Goal: Task Accomplishment & Management: Use online tool/utility

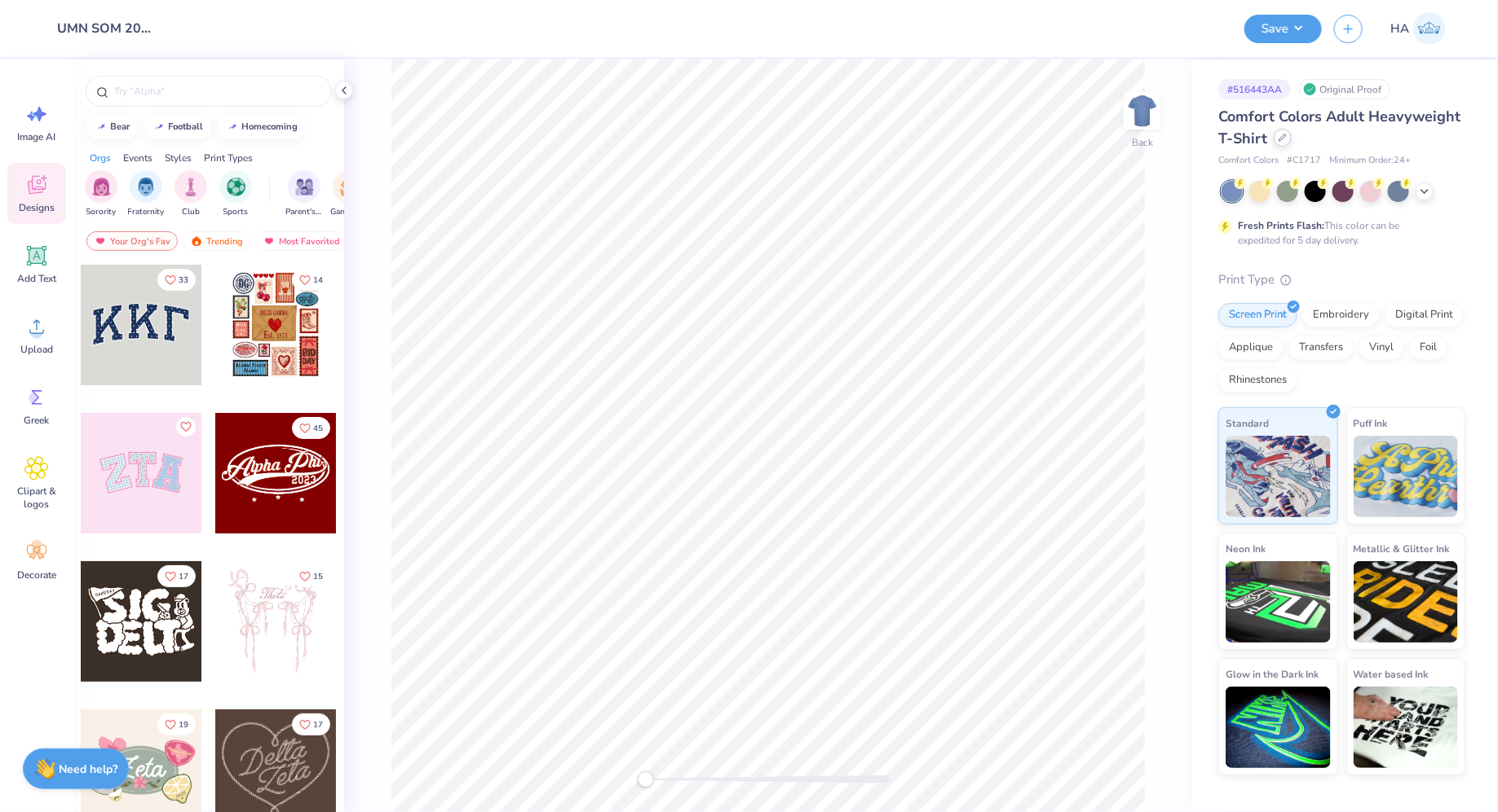
click at [1287, 134] on div at bounding box center [1282, 137] width 17 height 17
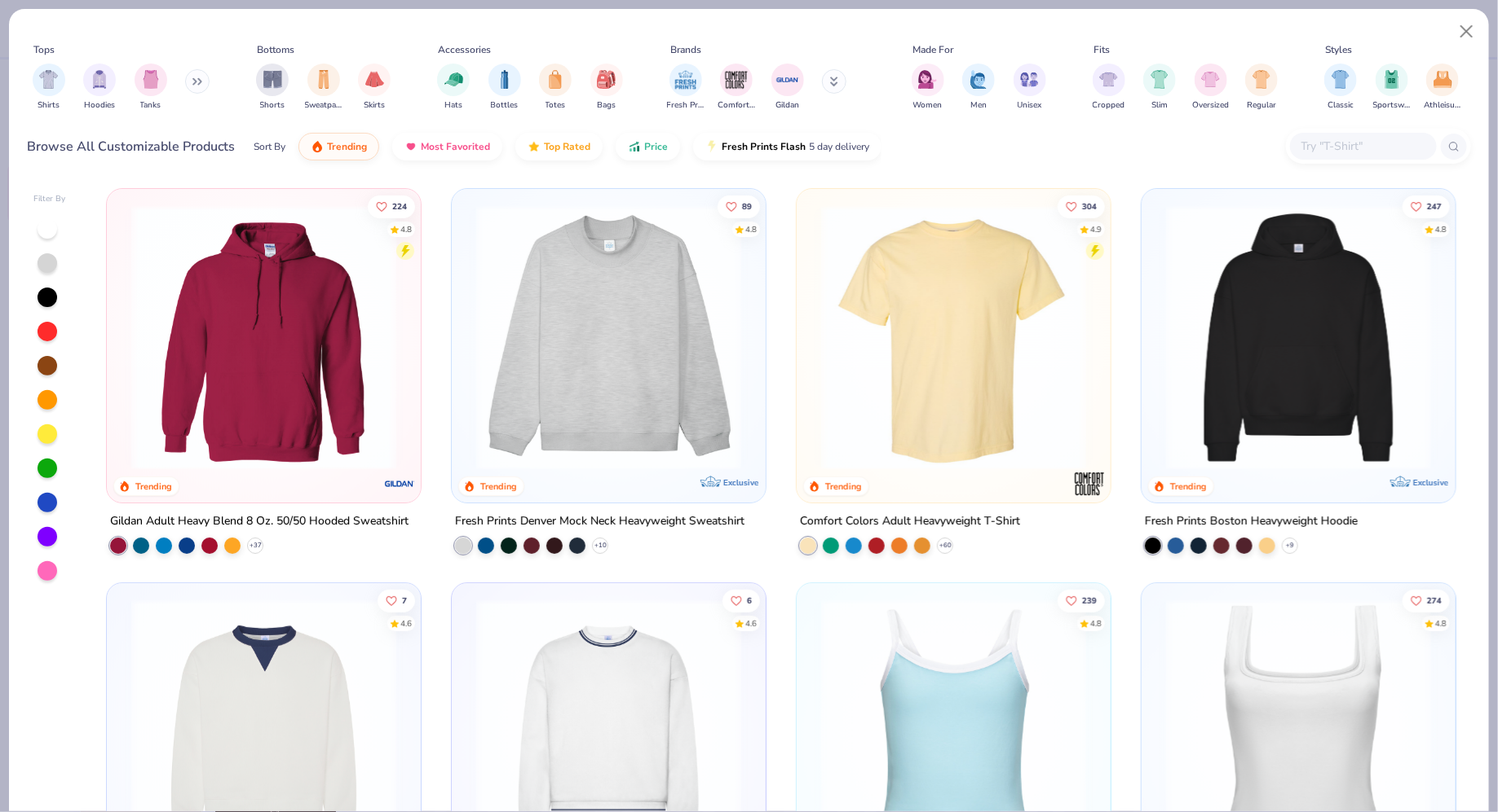
click at [1340, 145] on input "text" at bounding box center [1362, 146] width 125 height 18
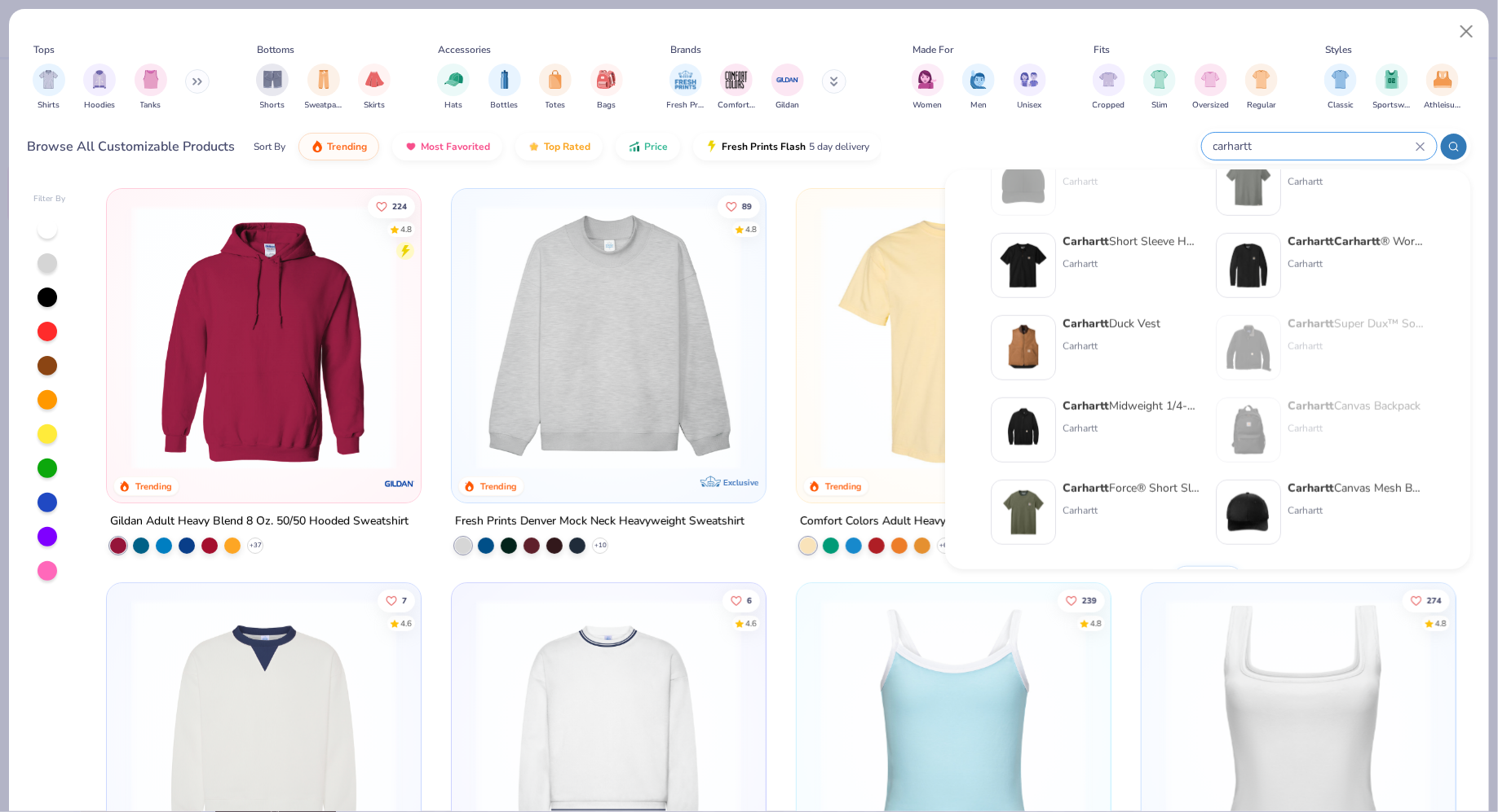
scroll to position [669, 0]
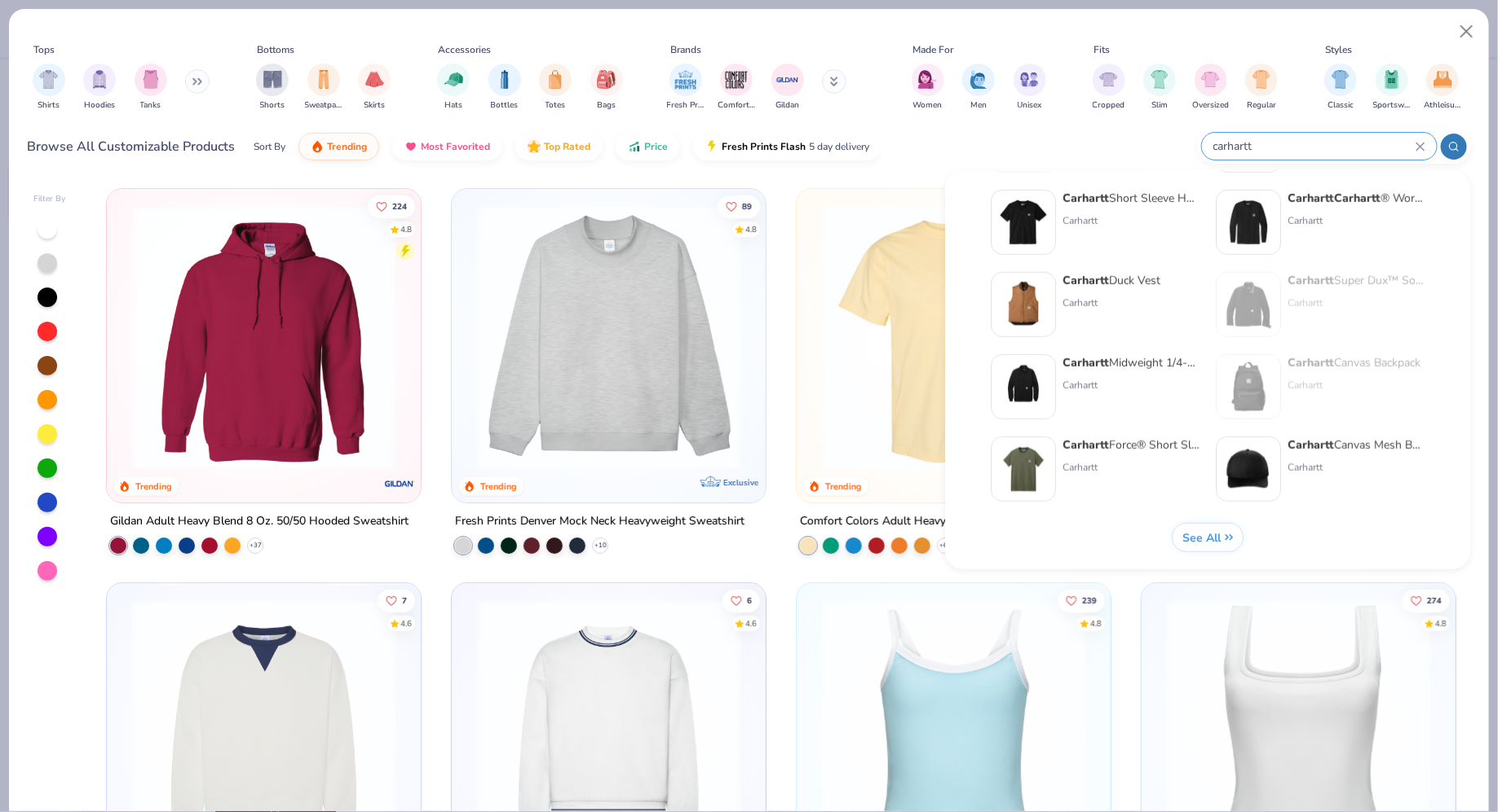
type input "carhartt"
click at [1205, 530] on span "See All" at bounding box center [1202, 537] width 39 height 16
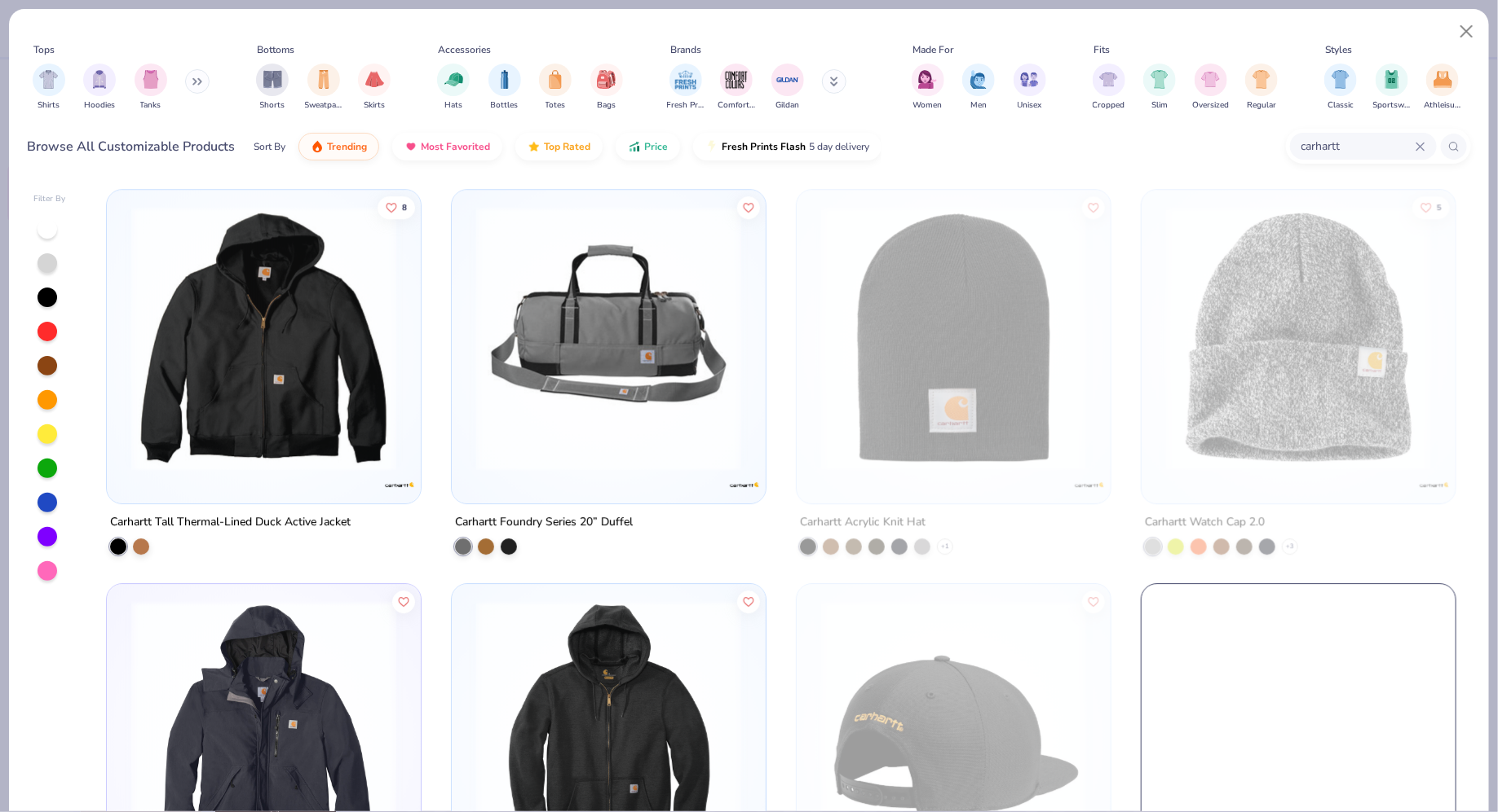
scroll to position [2355, 0]
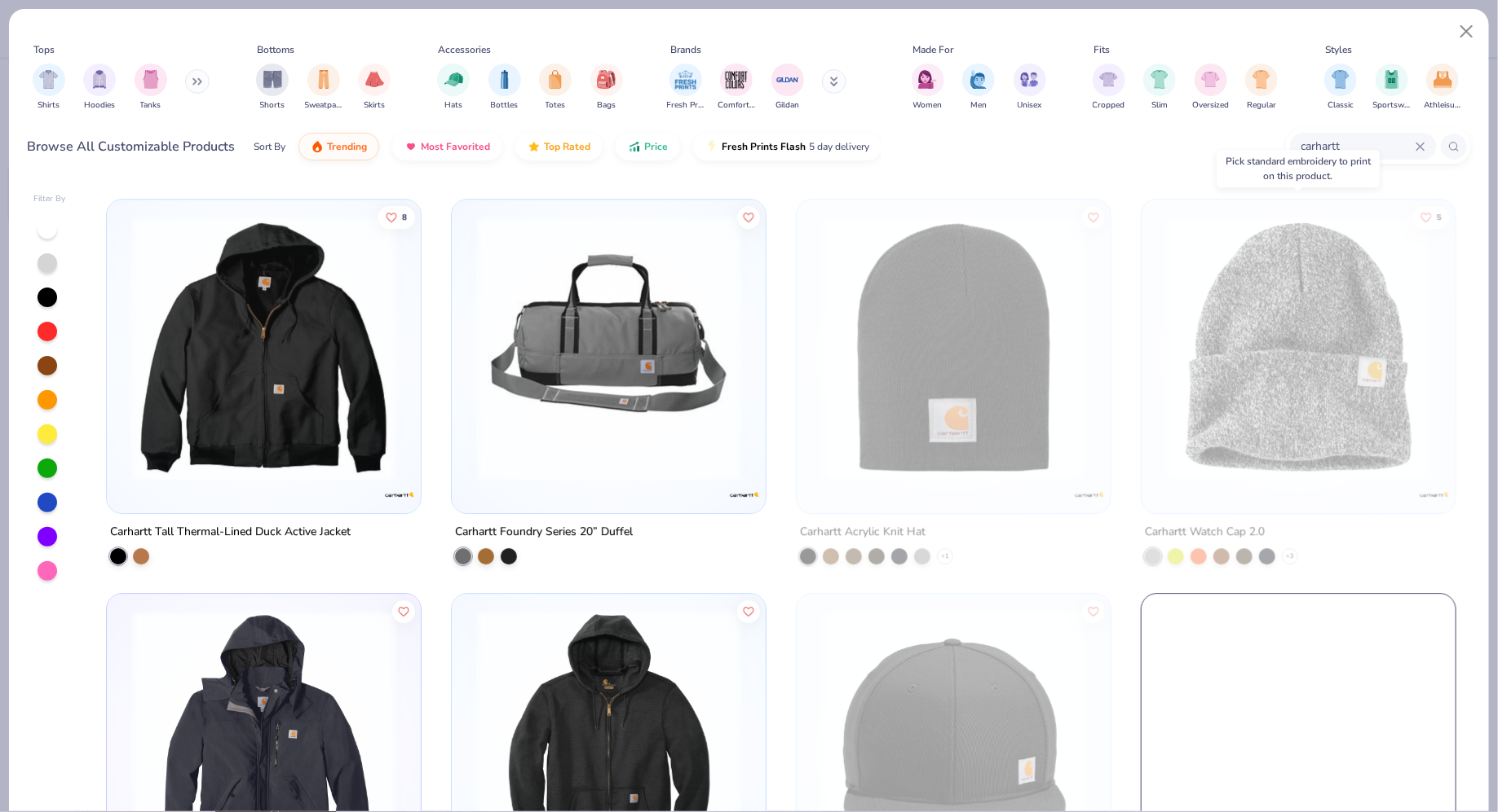
click at [1281, 298] on img at bounding box center [1298, 349] width 282 height 265
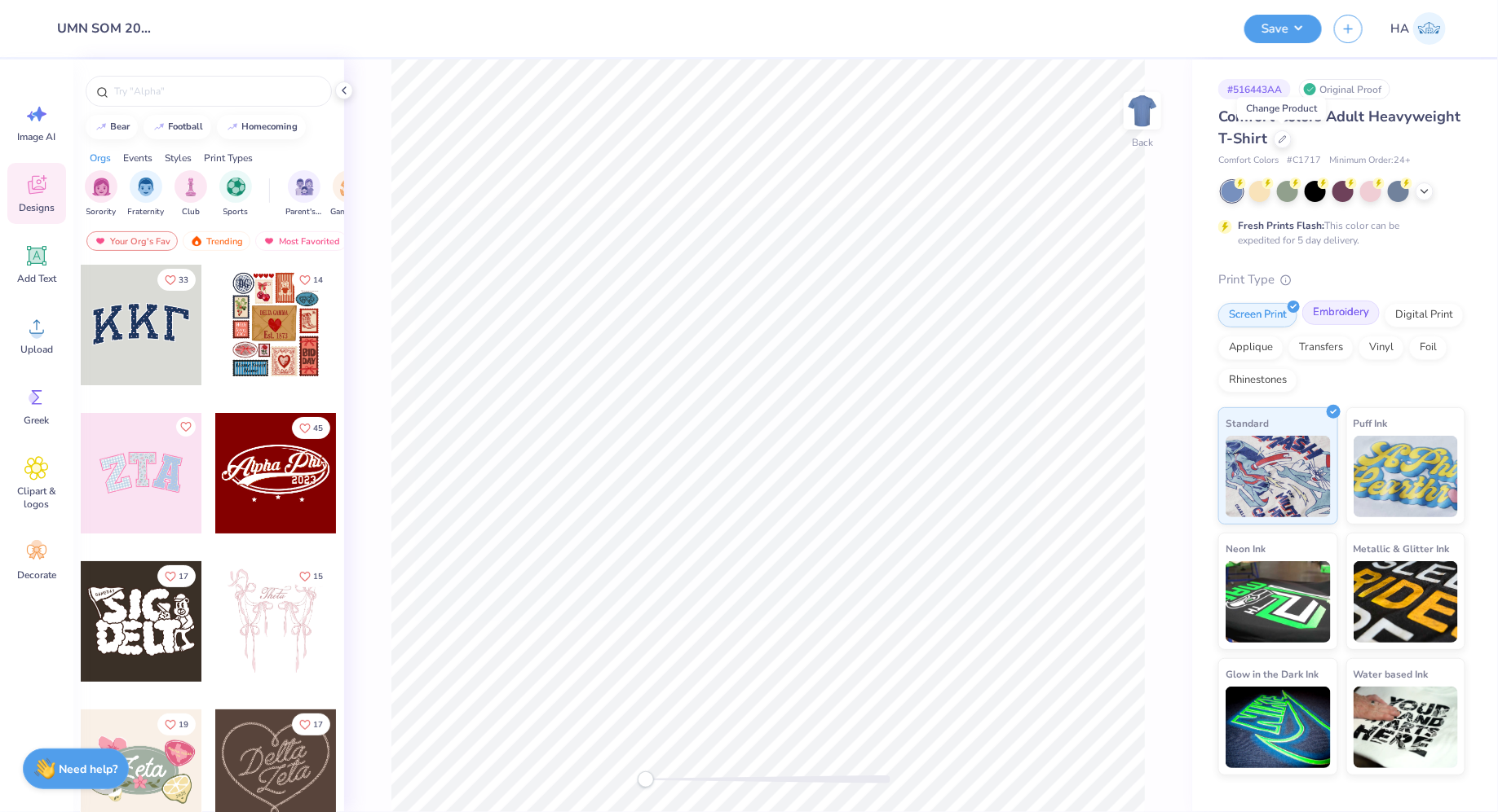
click at [1323, 314] on div "Embroidery" at bounding box center [1341, 313] width 77 height 25
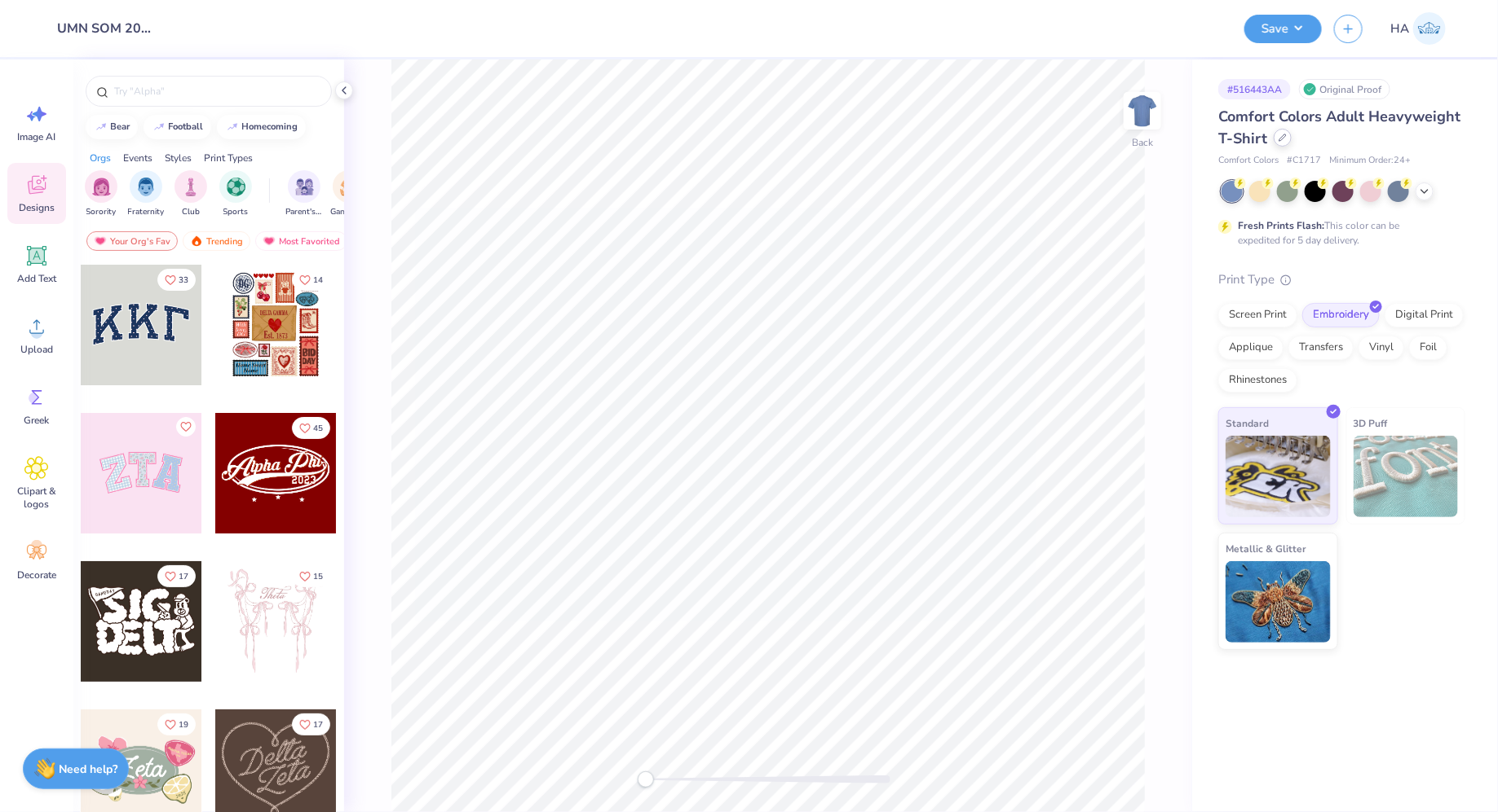
click at [1286, 141] on div at bounding box center [1282, 137] width 17 height 17
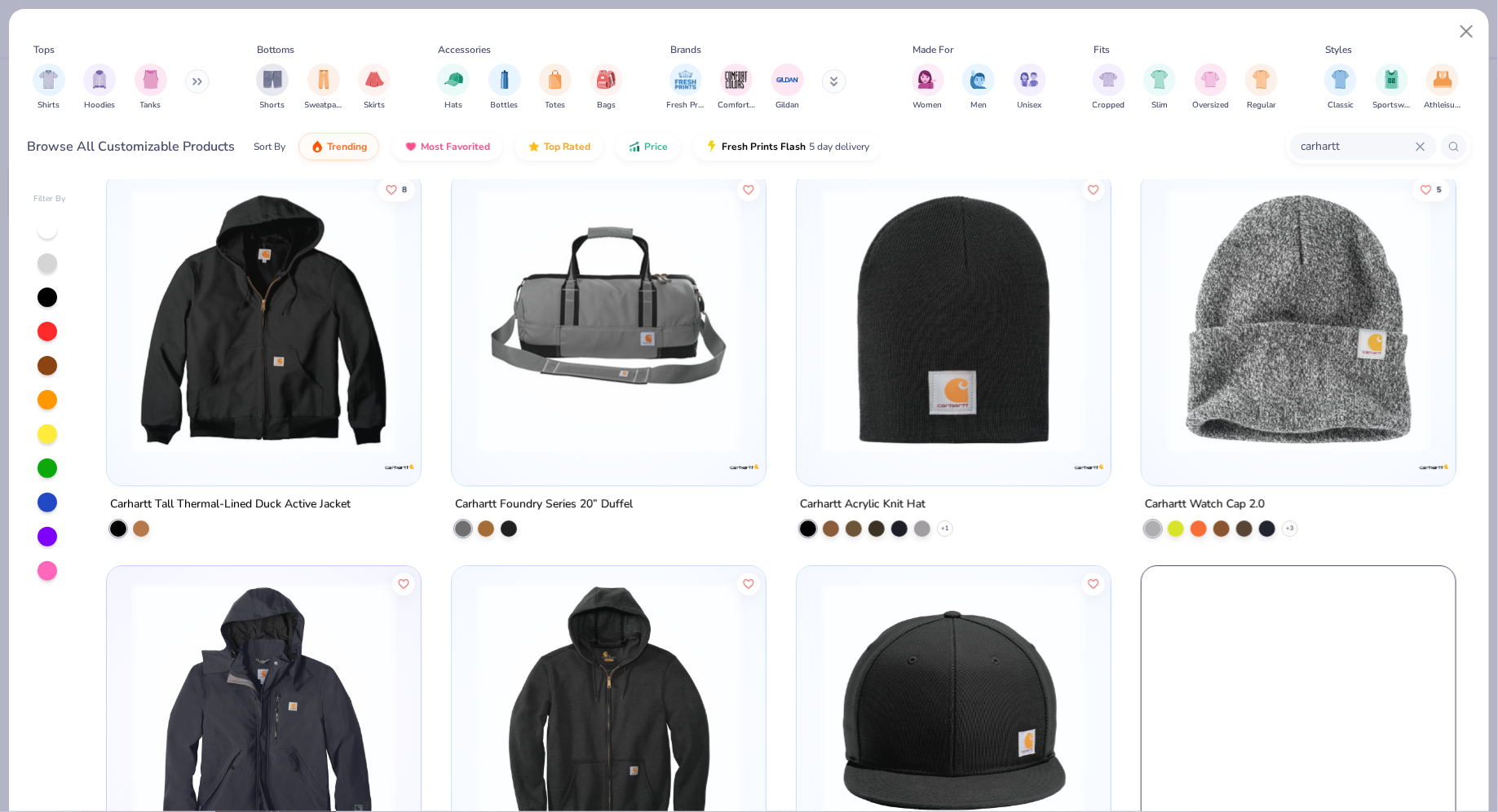
scroll to position [2362, 0]
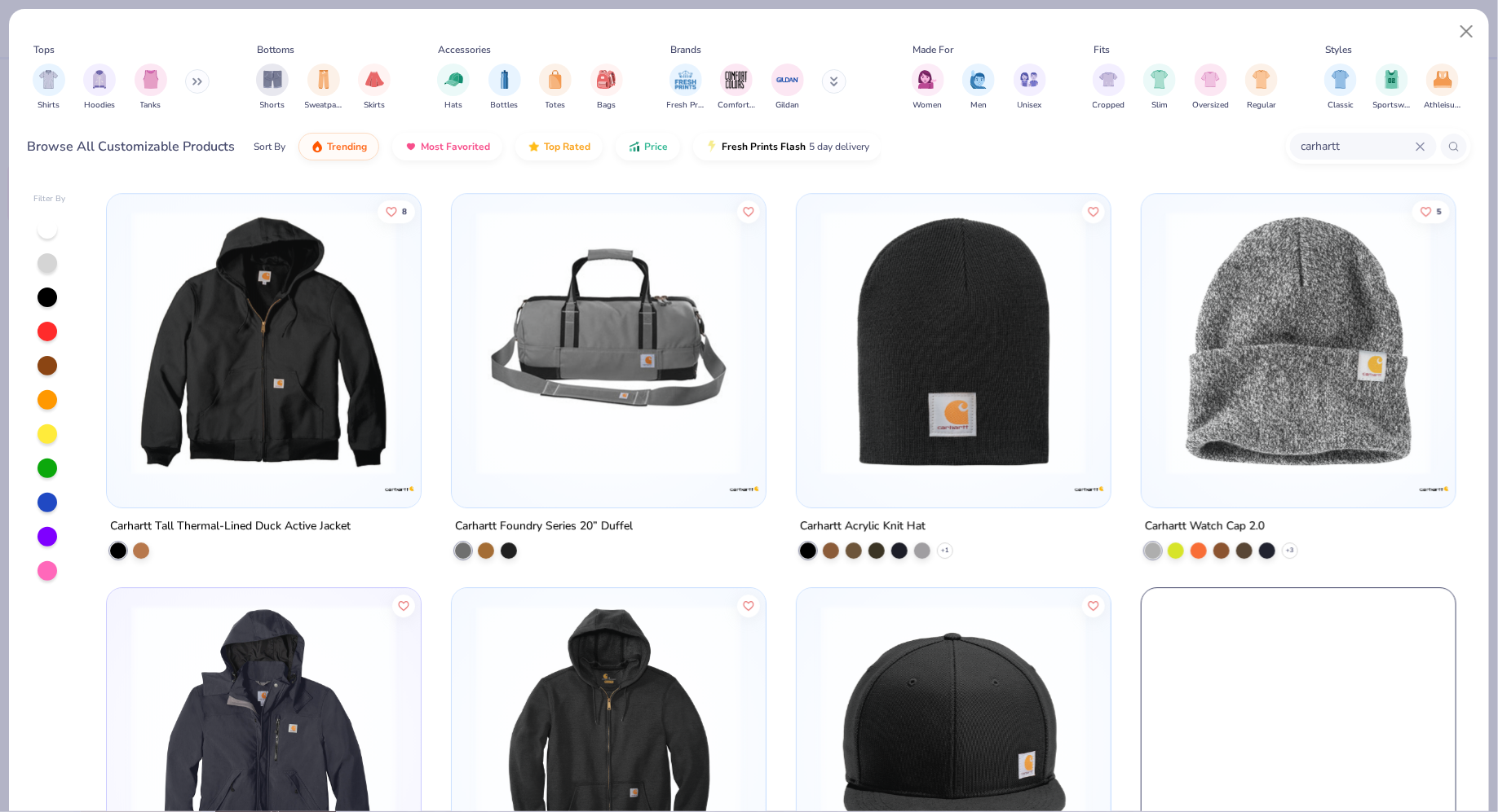
click at [1331, 278] on img at bounding box center [1298, 343] width 282 height 265
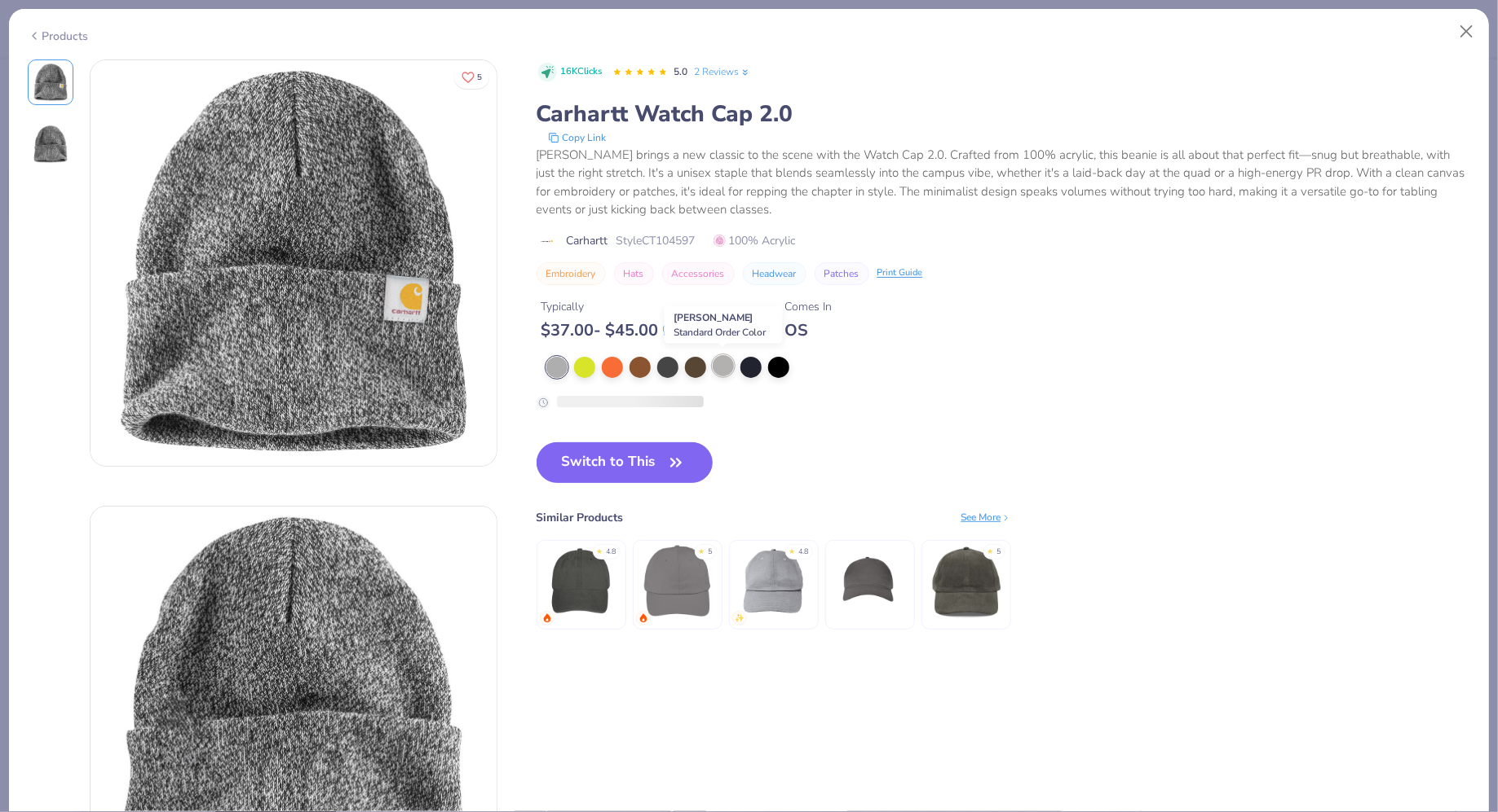
click at [720, 361] on div at bounding box center [722, 365] width 21 height 21
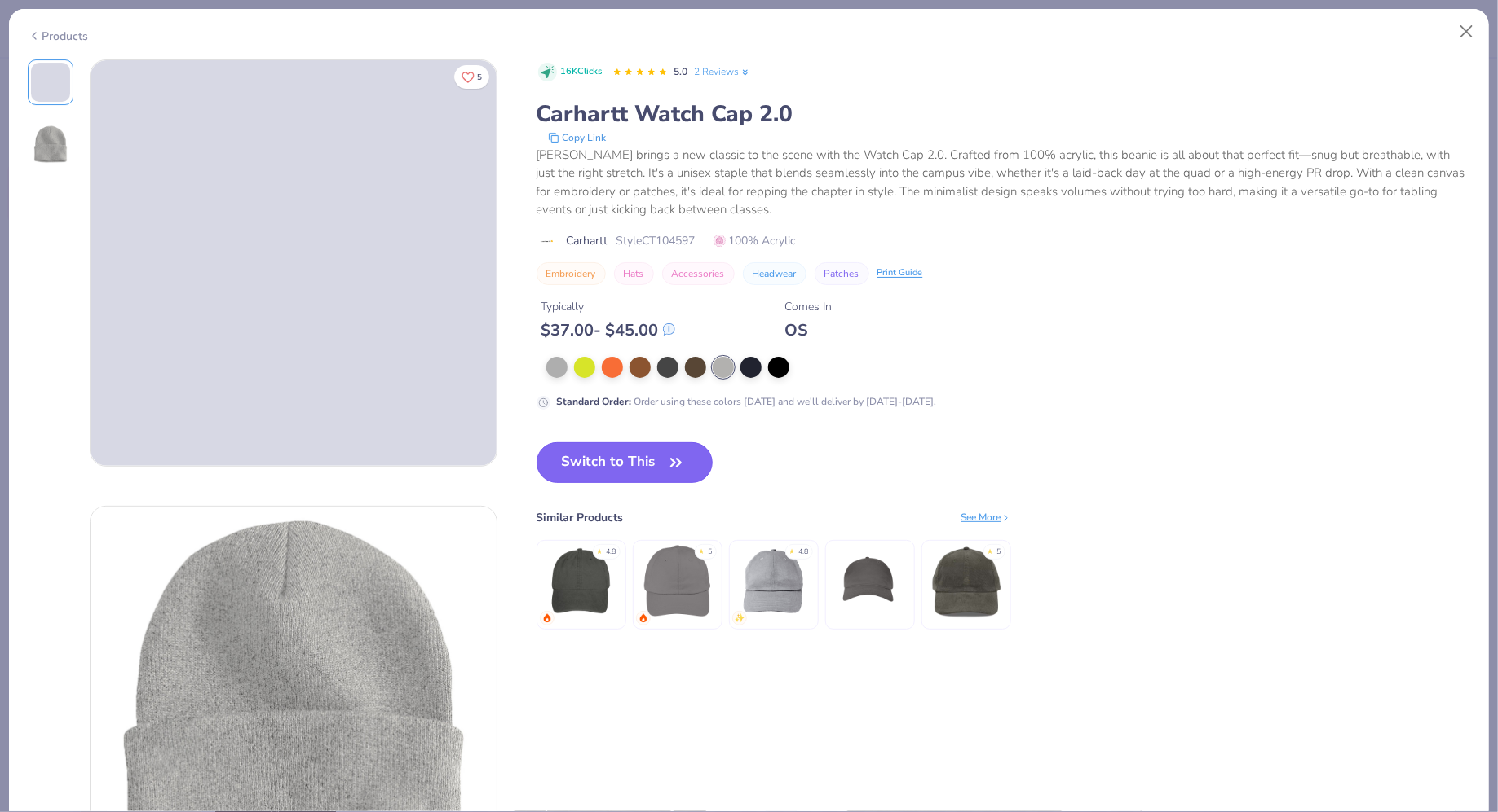
click at [605, 468] on button "Switch to This" at bounding box center [625, 463] width 177 height 40
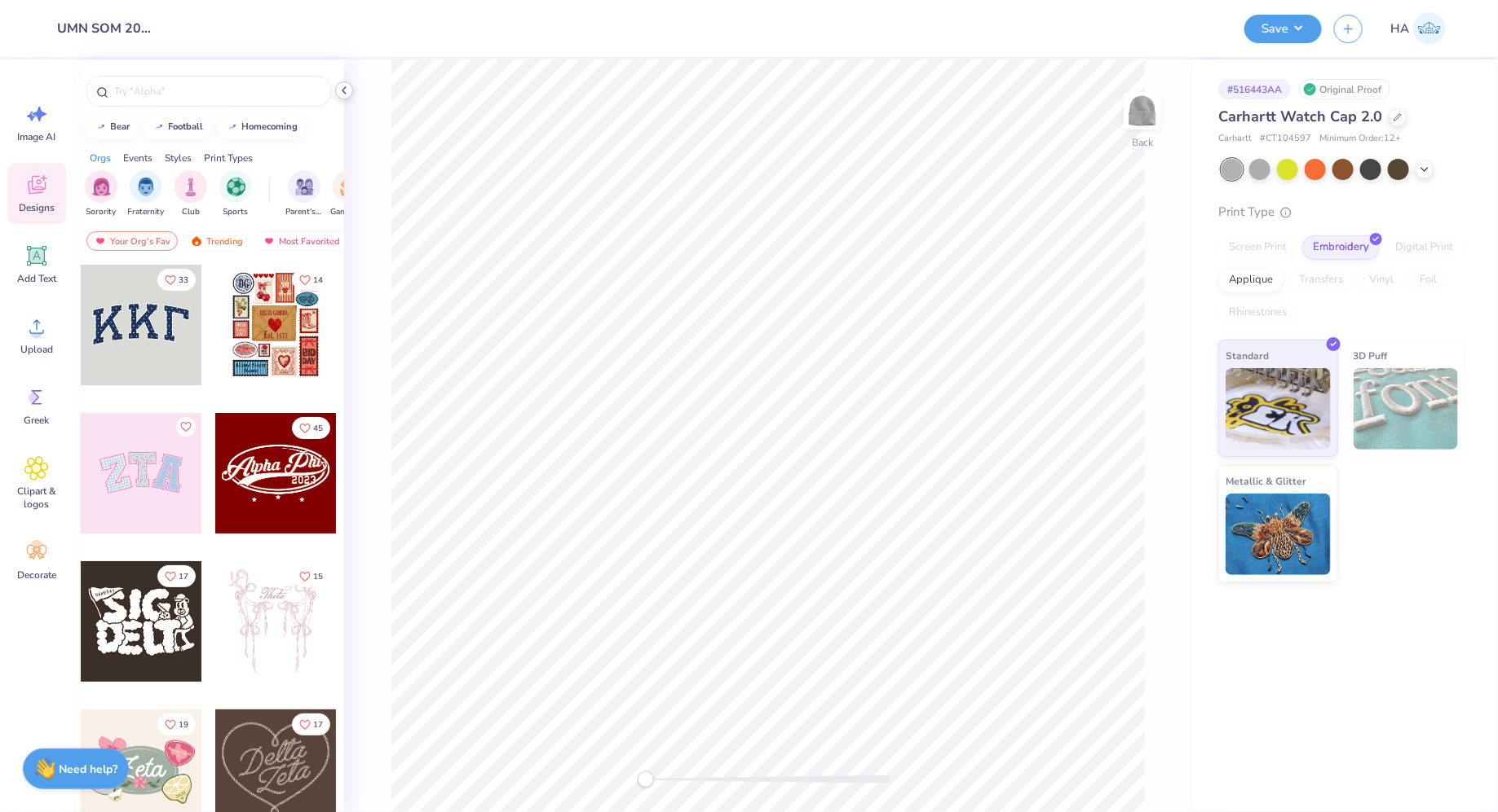
click at [343, 87] on icon at bounding box center [344, 90] width 13 height 13
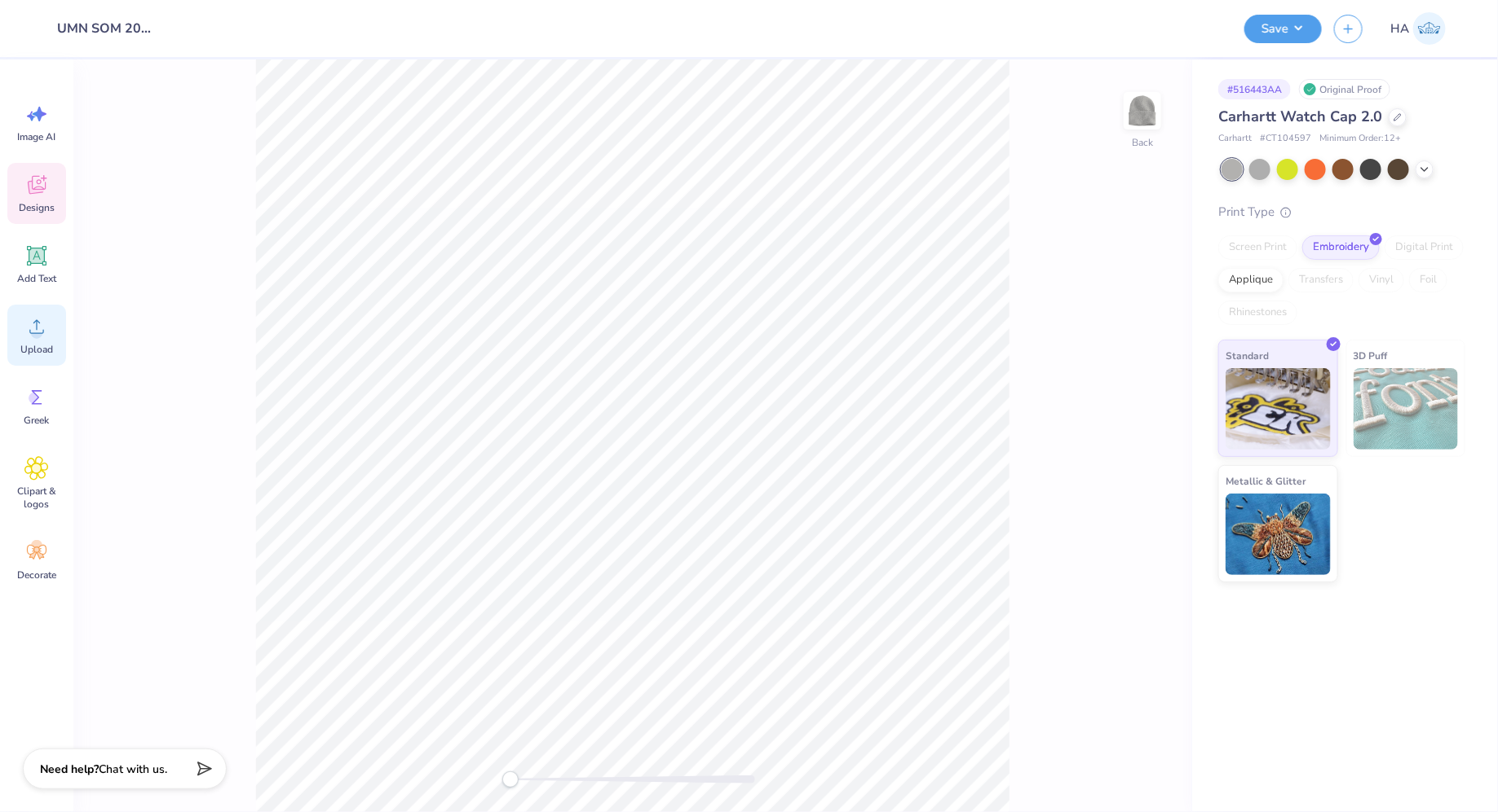
click at [25, 313] on div "Upload" at bounding box center [37, 335] width 59 height 61
click at [23, 327] on div "Upload" at bounding box center [37, 335] width 59 height 61
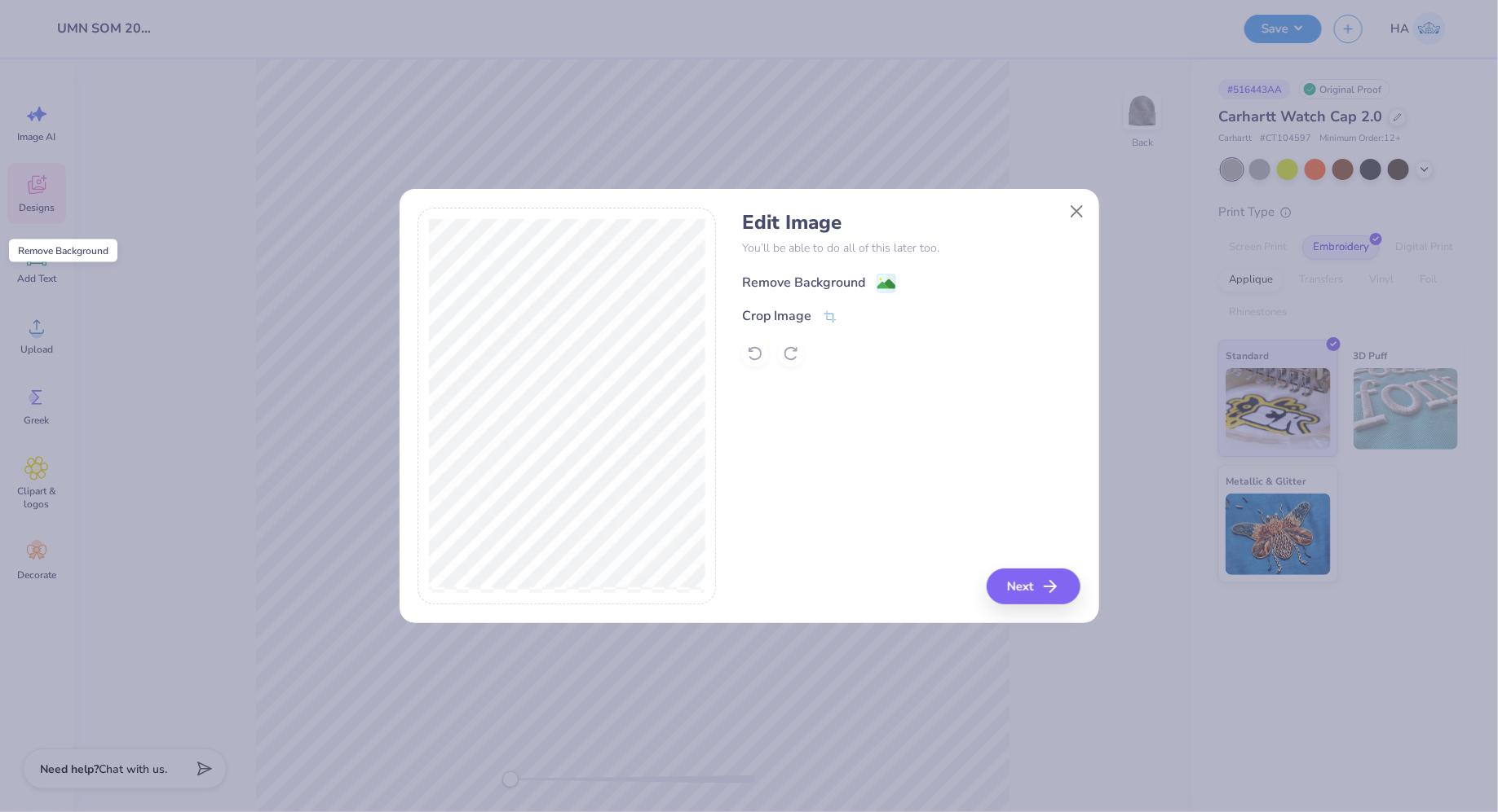
click at [883, 273] on span at bounding box center [885, 283] width 19 height 20
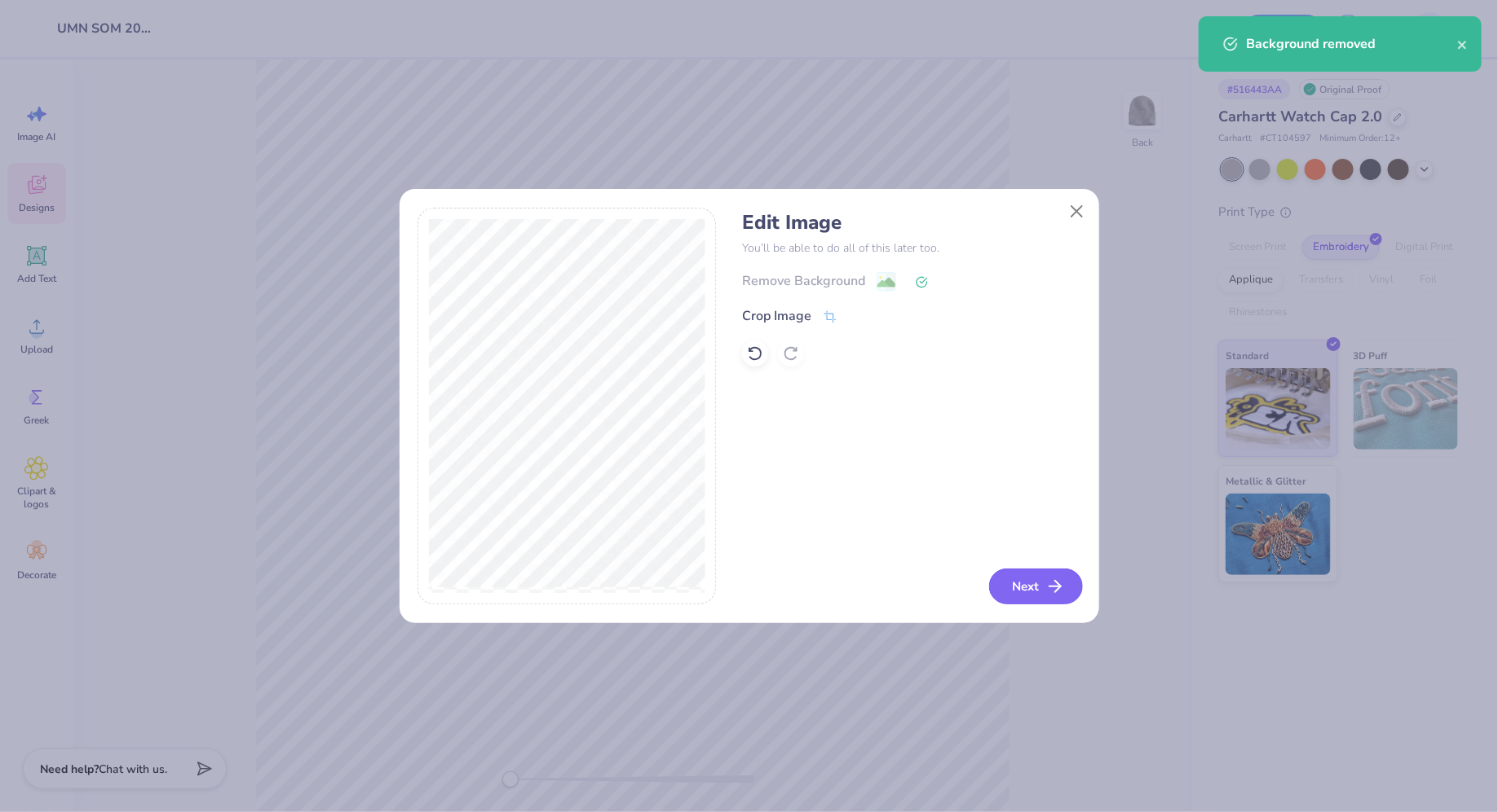
click at [1014, 571] on button "Next" at bounding box center [1036, 586] width 94 height 36
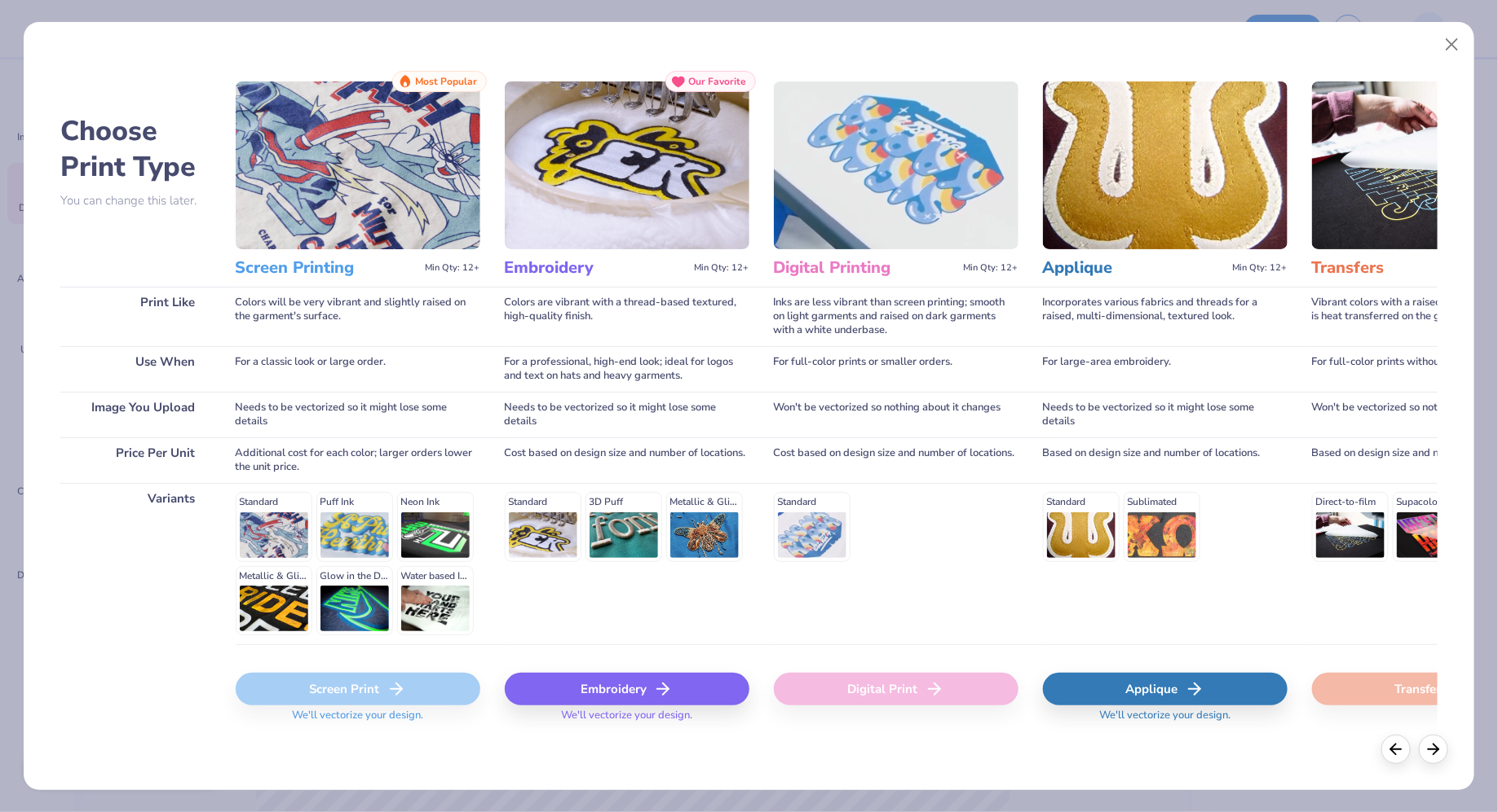
click at [587, 673] on div "Embroidery" at bounding box center [627, 689] width 245 height 32
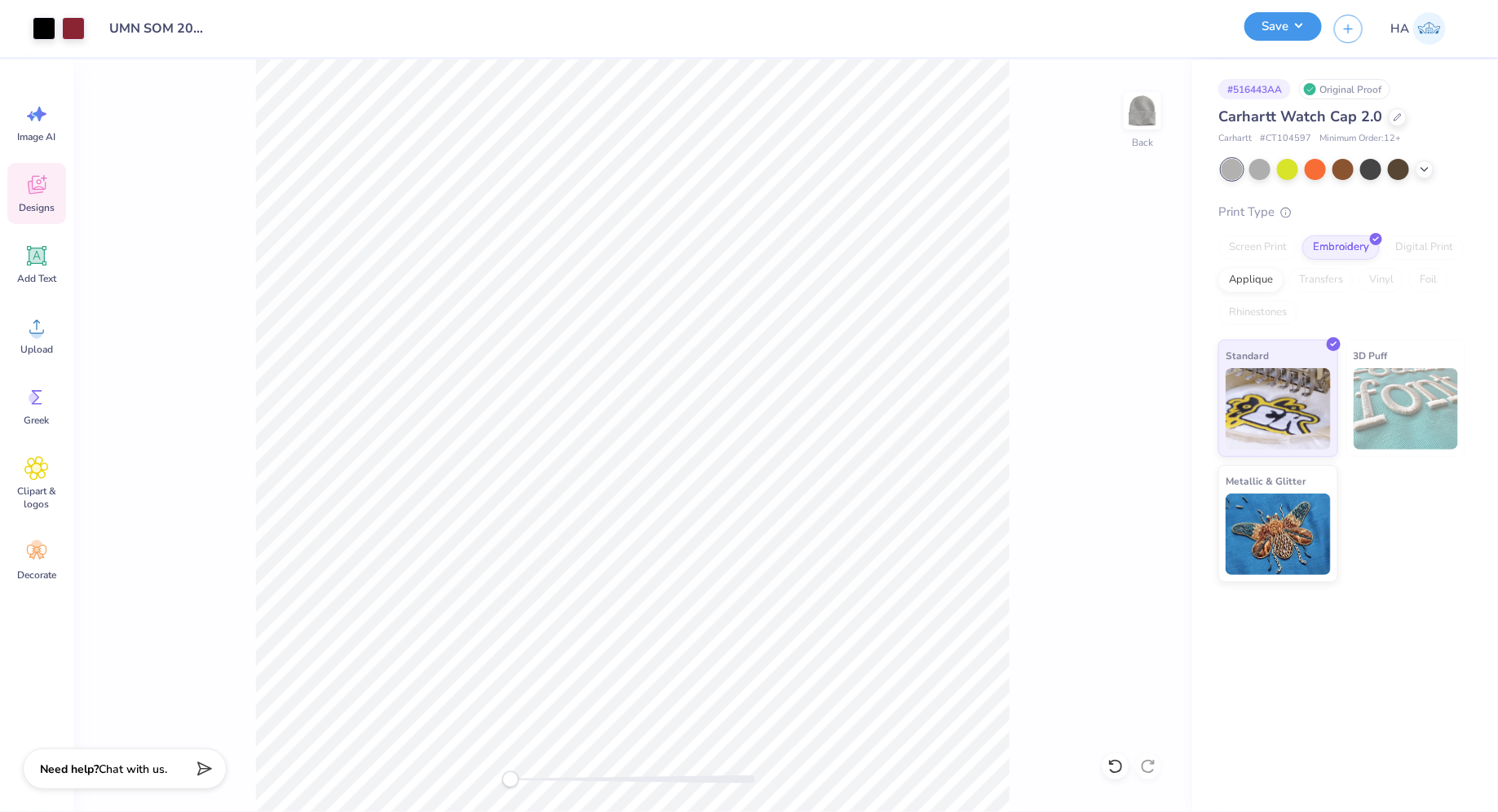
click at [1279, 32] on button "Save" at bounding box center [1283, 26] width 77 height 29
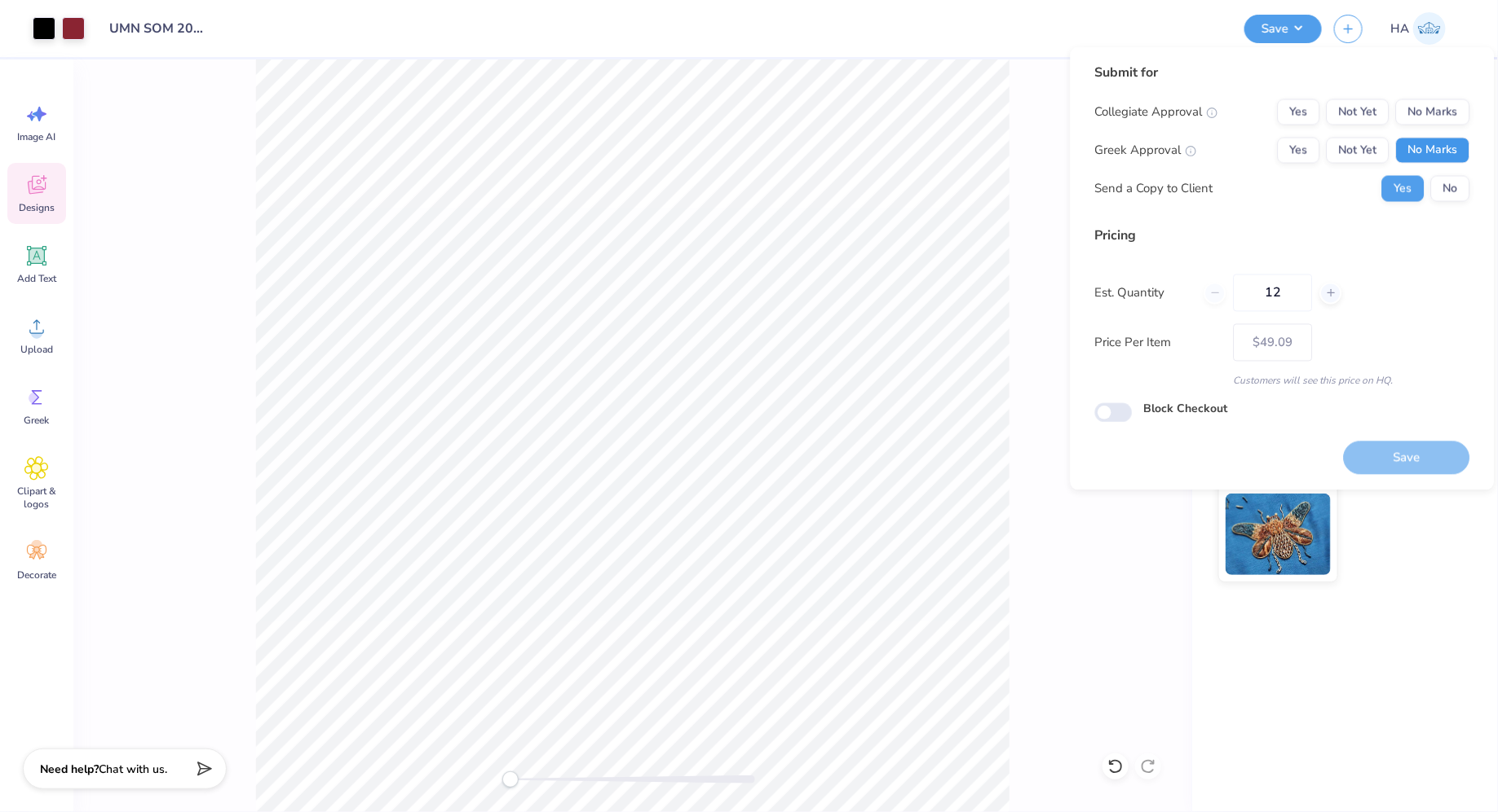
click at [1416, 154] on button "No Marks" at bounding box center [1433, 151] width 75 height 26
click at [1448, 102] on button "No Marks" at bounding box center [1433, 112] width 75 height 26
click at [1458, 183] on button "No" at bounding box center [1450, 189] width 40 height 26
click at [1391, 185] on button "Yes" at bounding box center [1403, 189] width 42 height 26
click at [1381, 460] on button "Save" at bounding box center [1406, 457] width 126 height 33
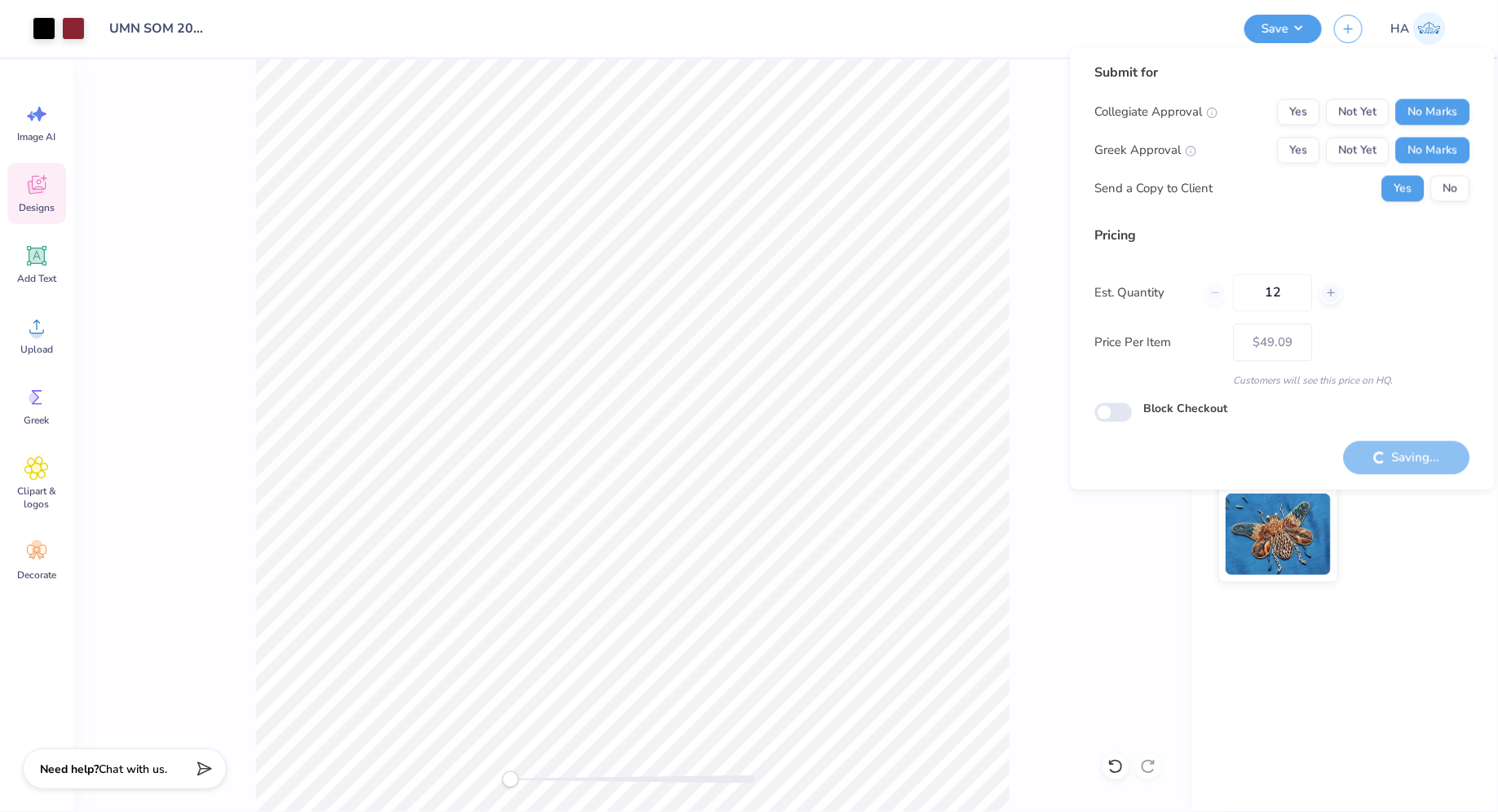
type input "– –"
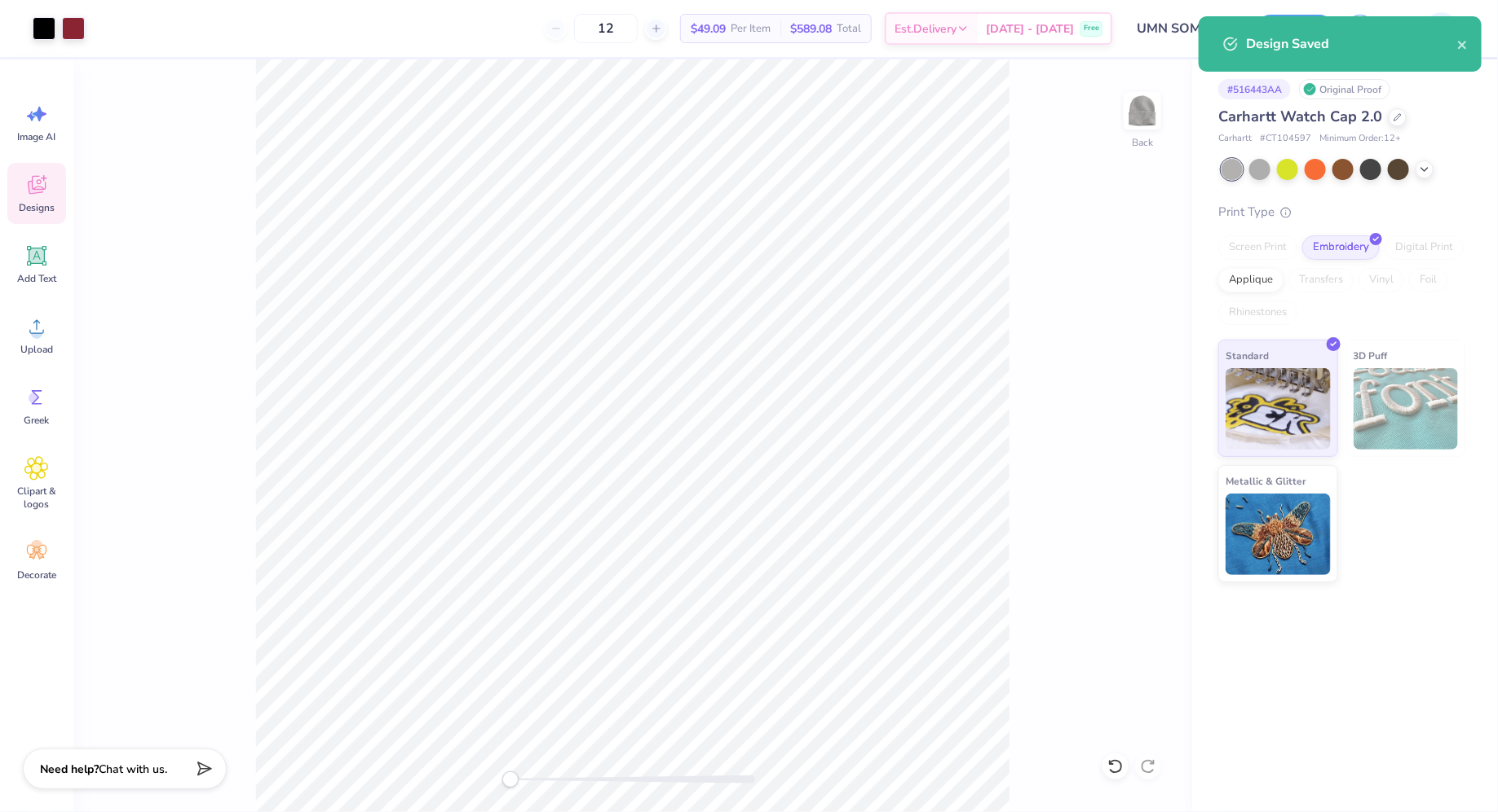
click at [1280, 134] on span "# CT104597" at bounding box center [1285, 139] width 52 height 14
copy span "CT104597"
